Goal: Task Accomplishment & Management: Use online tool/utility

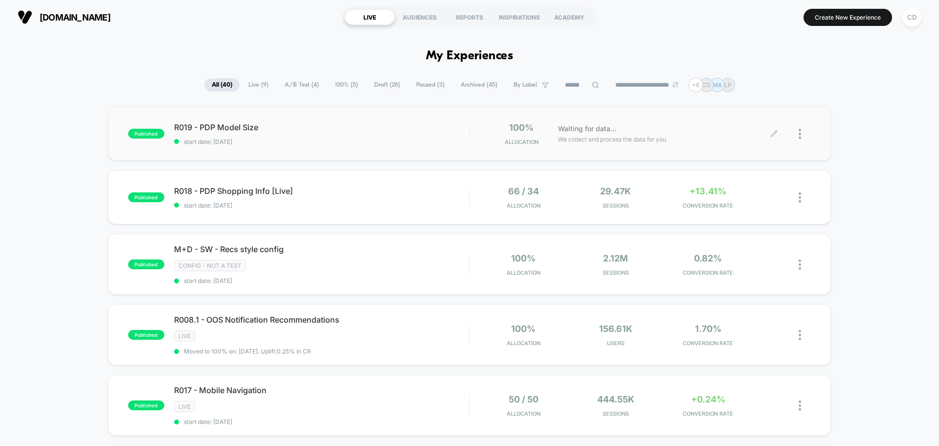
click at [774, 134] on icon at bounding box center [774, 134] width 6 height 6
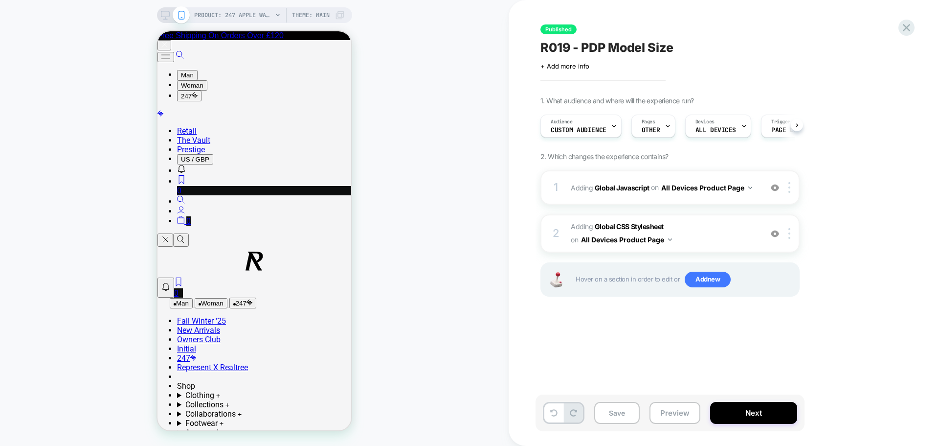
scroll to position [0, 0]
click at [624, 187] on b "Global Javascript" at bounding box center [622, 187] width 55 height 8
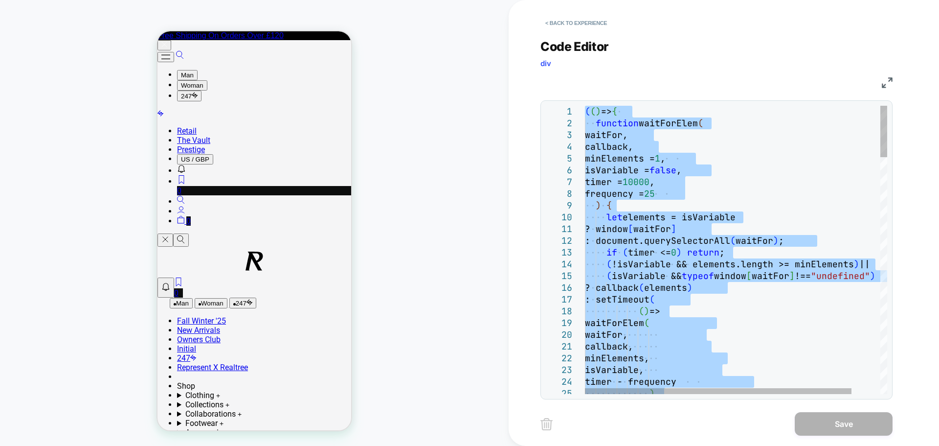
type textarea "*** *****"
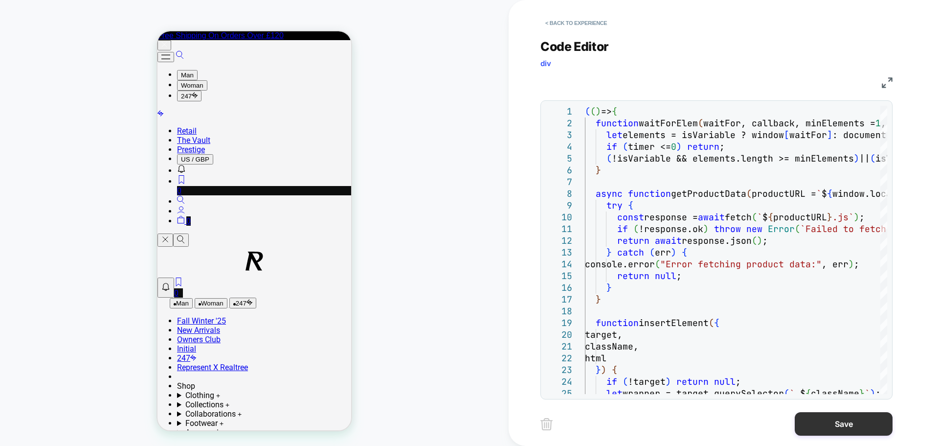
click at [844, 428] on button "Save" at bounding box center [844, 423] width 98 height 23
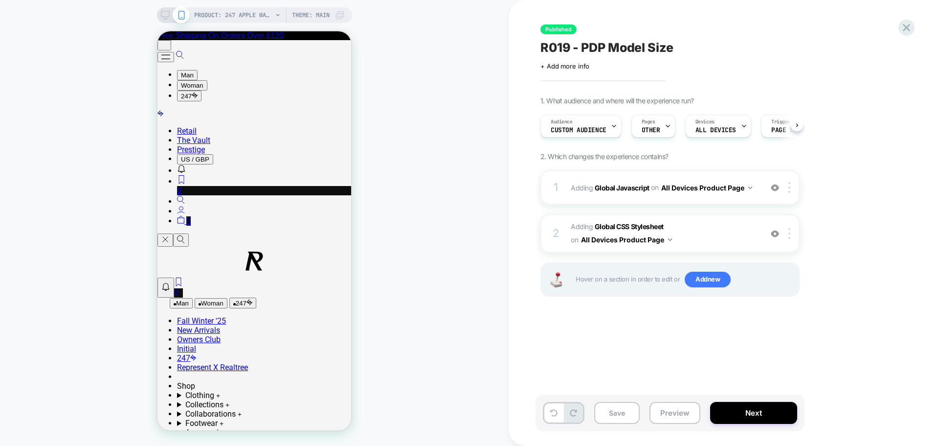
scroll to position [0, 0]
click at [743, 417] on button "Next" at bounding box center [753, 413] width 87 height 22
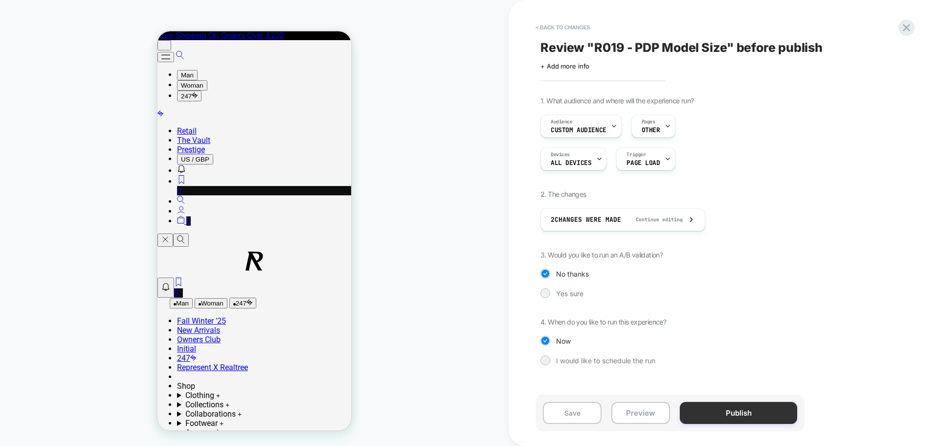
click at [737, 415] on button "Publish" at bounding box center [738, 413] width 117 height 22
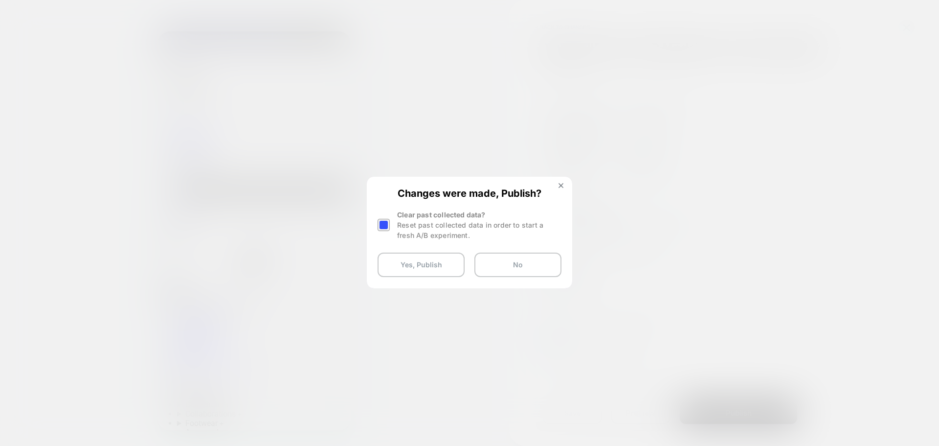
click at [386, 224] on div at bounding box center [384, 225] width 12 height 12
click at [409, 264] on button "Yes, Publish" at bounding box center [421, 264] width 87 height 24
